Goal: Transaction & Acquisition: Obtain resource

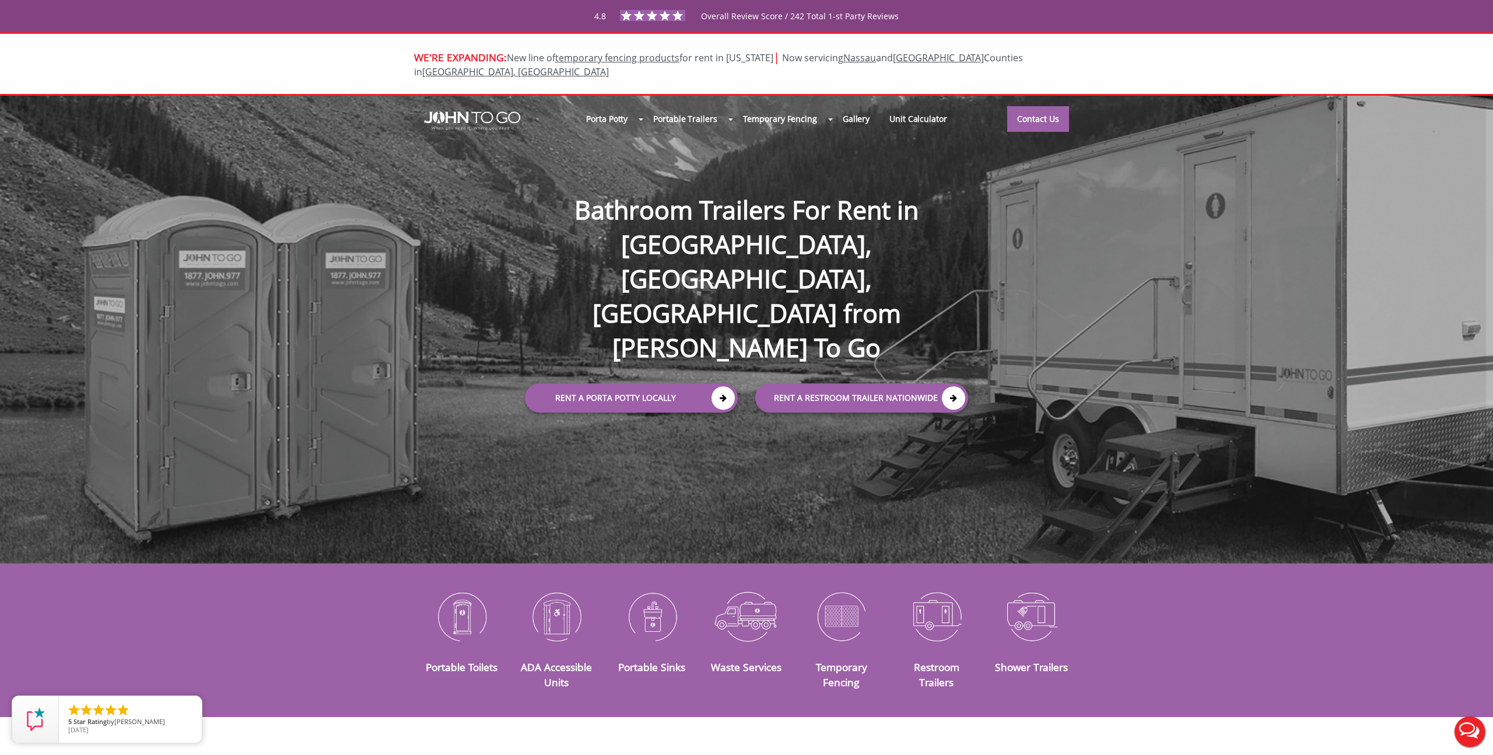
click at [201, 408] on div "Porta Potty Portable Toilets ADA Accessible Units Portable Sinks Waste Services…" at bounding box center [746, 330] width 1493 height 468
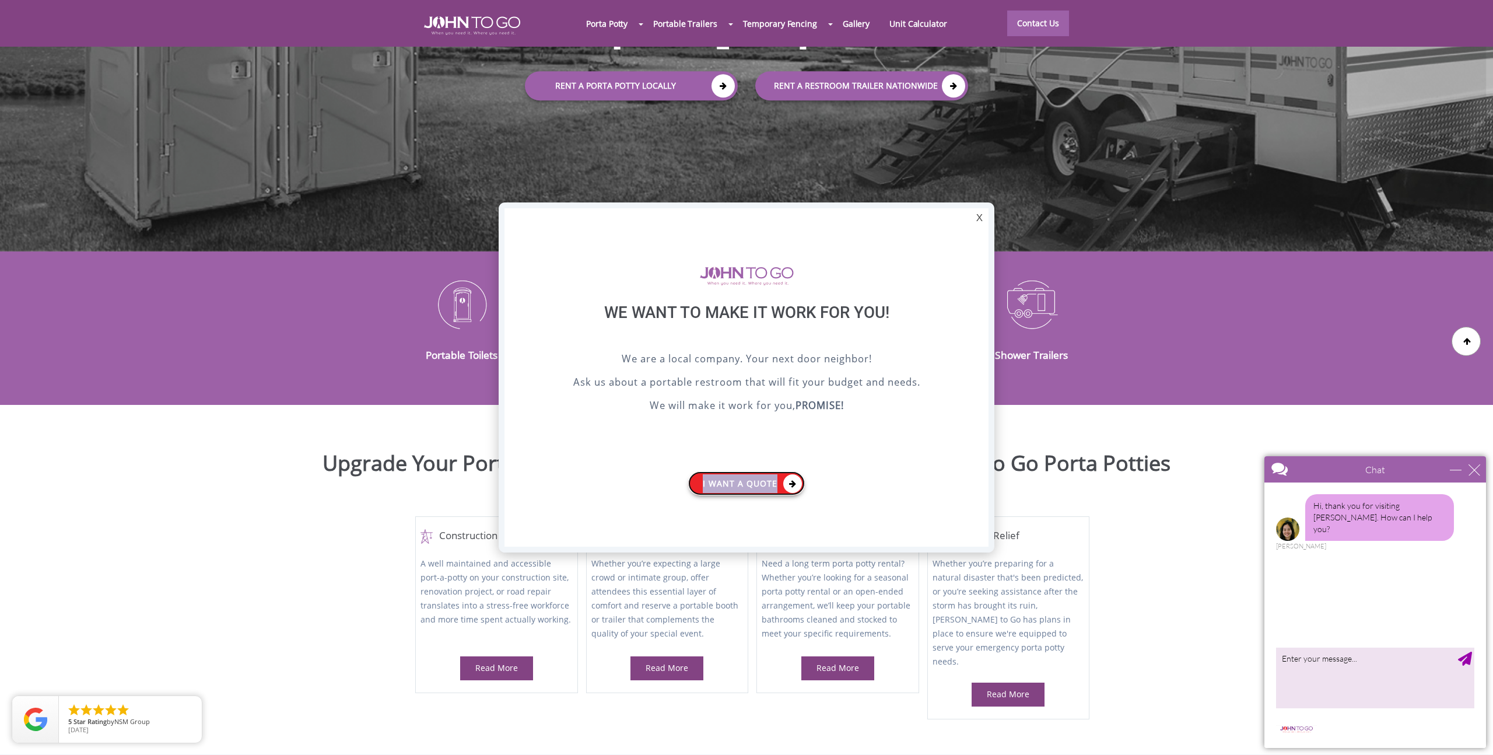
click at [740, 488] on link "I want a Quote" at bounding box center [746, 483] width 117 height 24
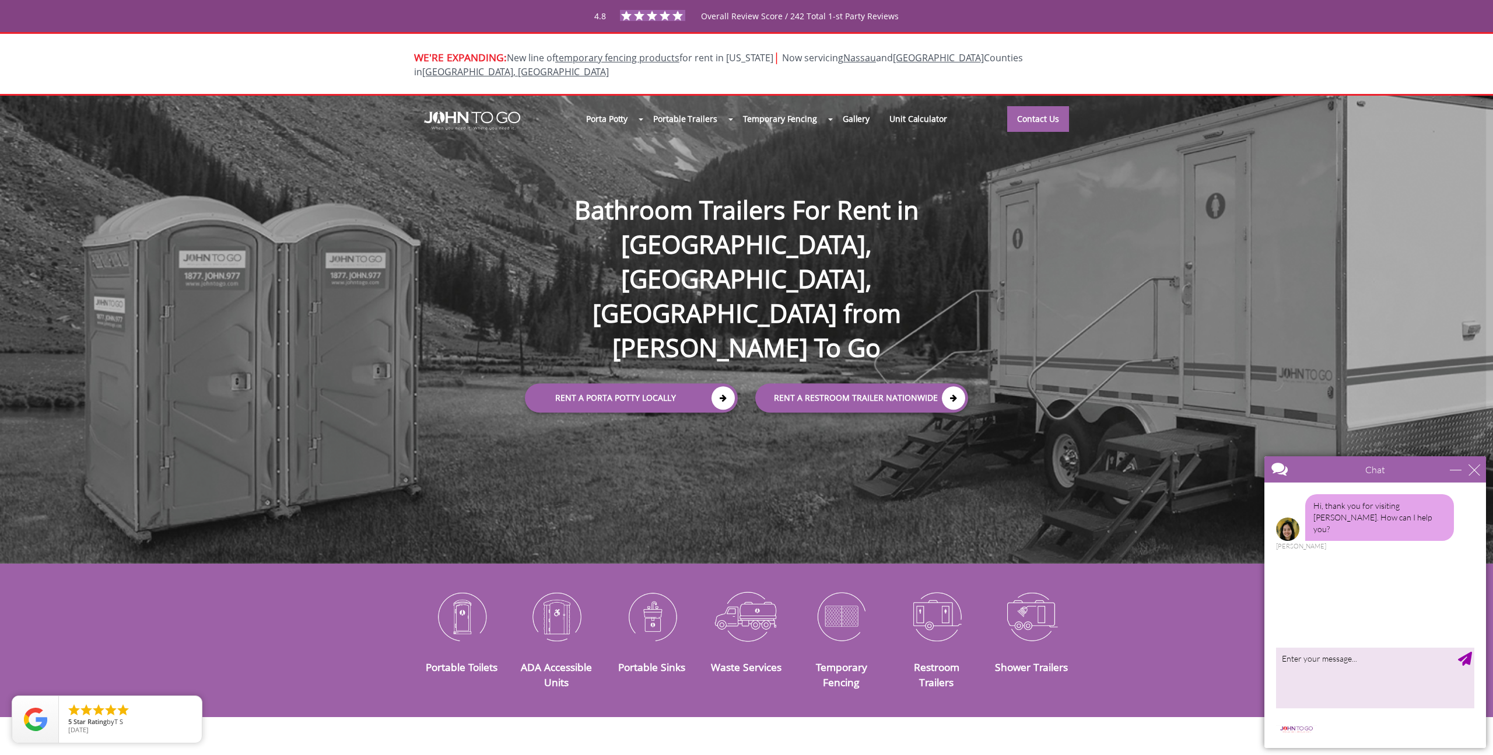
click at [1480, 469] on div "Chat" at bounding box center [1375, 469] width 222 height 26
click at [1474, 467] on div "close" at bounding box center [1475, 470] width 12 height 12
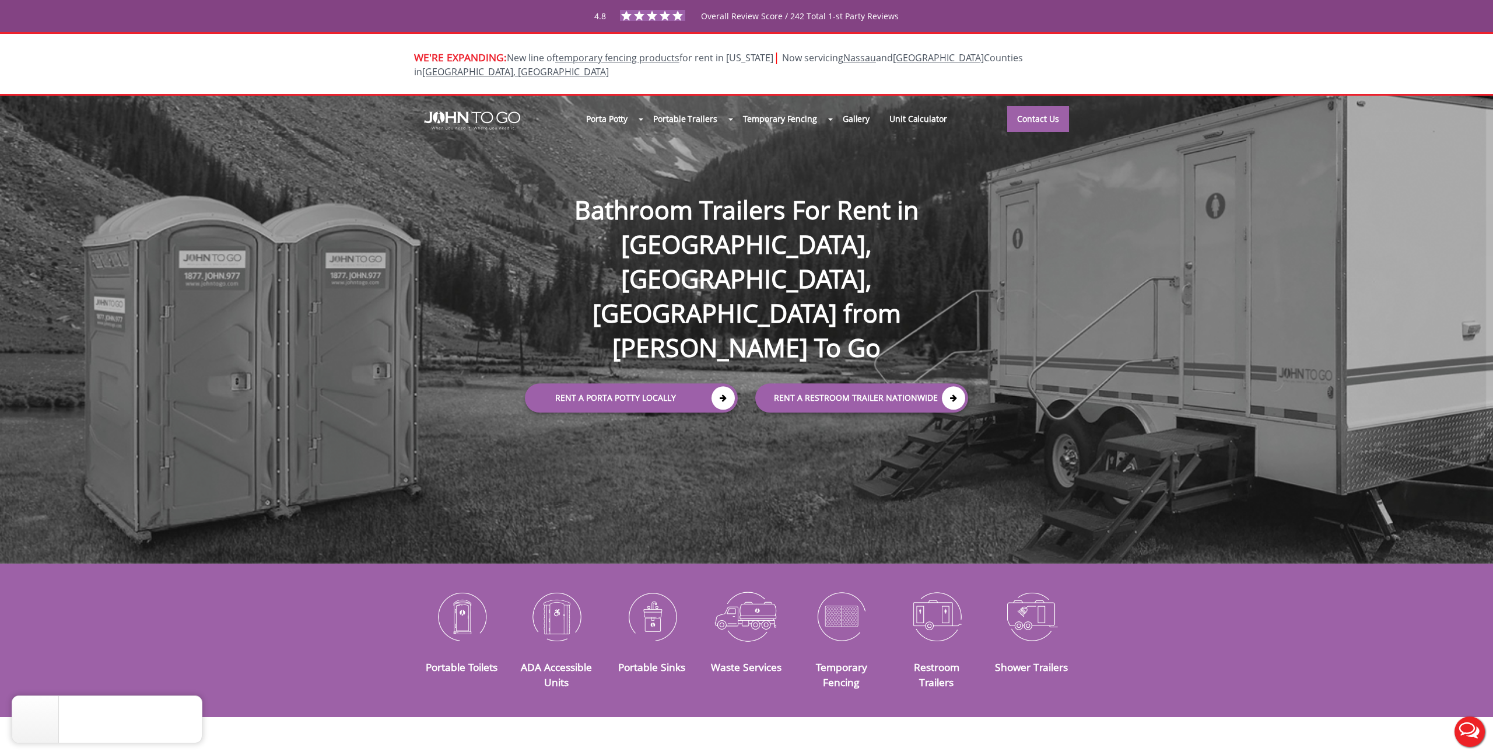
click at [925, 162] on div "Porta Potty Portable Toilets ADA Accessible Units Portable Sinks Waste Services…" at bounding box center [746, 330] width 1493 height 468
